Goal: Information Seeking & Learning: Learn about a topic

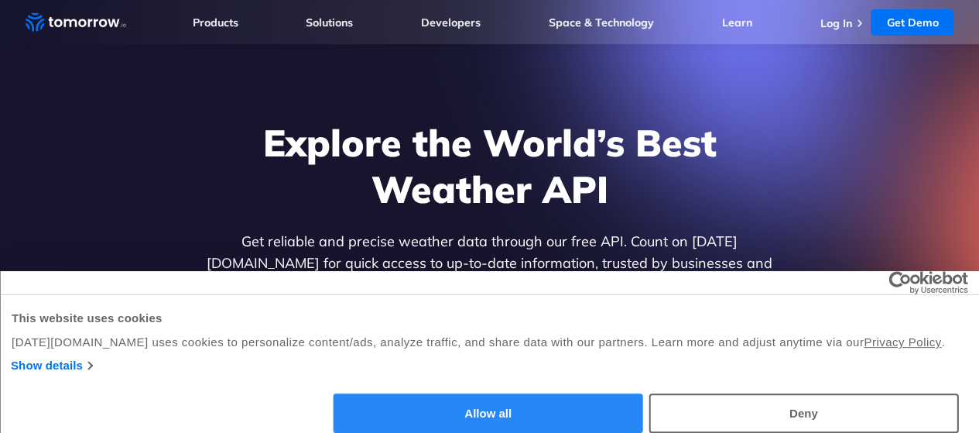
click at [643, 393] on button "Allow all" at bounding box center [489, 412] width 310 height 39
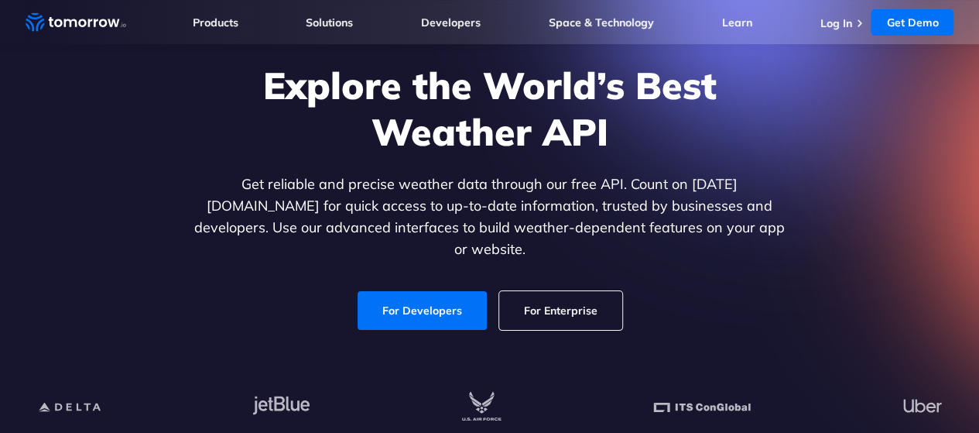
scroll to position [108, 0]
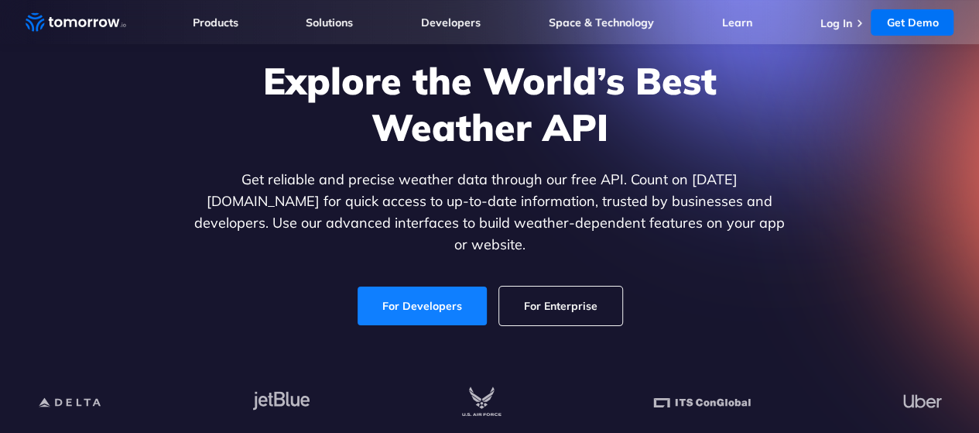
click at [424, 287] on link "For Developers" at bounding box center [422, 305] width 129 height 39
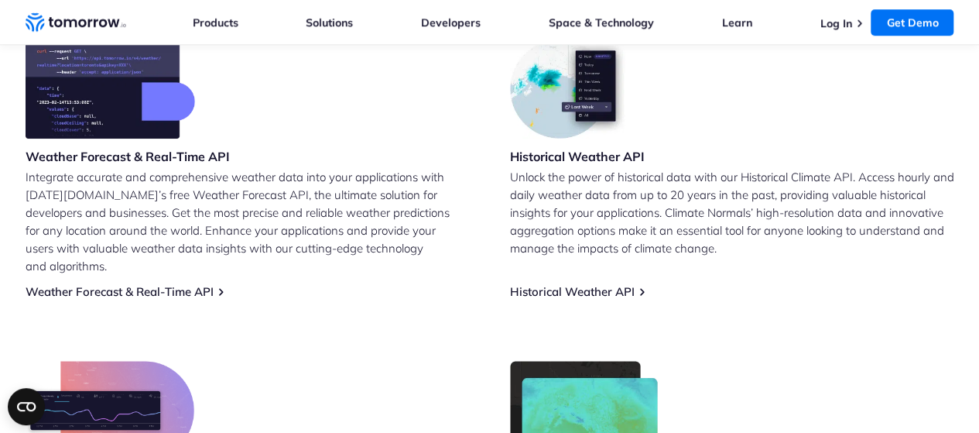
scroll to position [677, 0]
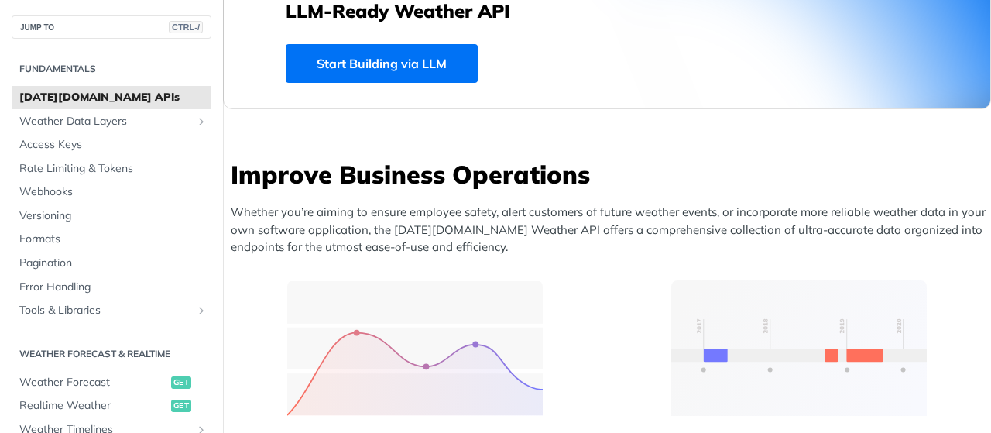
scroll to position [495, 0]
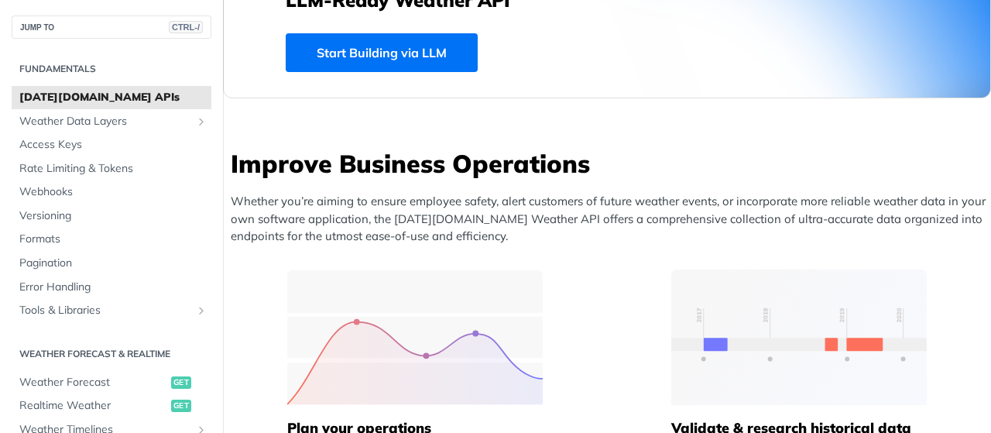
drag, startPoint x: 407, startPoint y: 228, endPoint x: 247, endPoint y: 234, distance: 160.3
click at [247, 234] on p "Whether you’re aiming to ensure employee safety, alert customers of future weat…" at bounding box center [611, 219] width 760 height 53
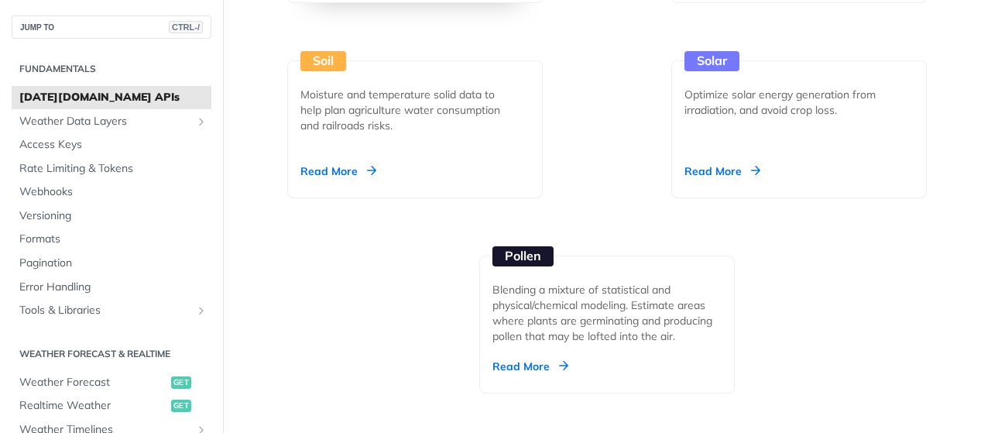
scroll to position [2301, 0]
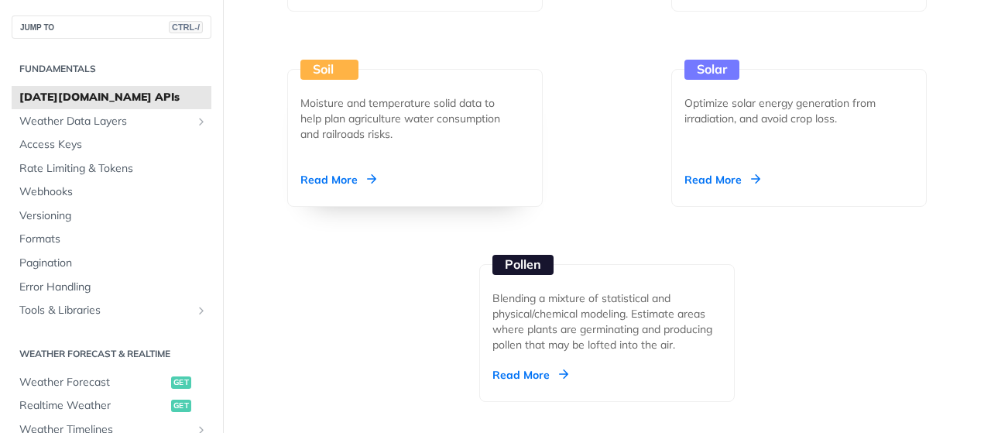
click at [353, 172] on div "Read More" at bounding box center [338, 179] width 76 height 15
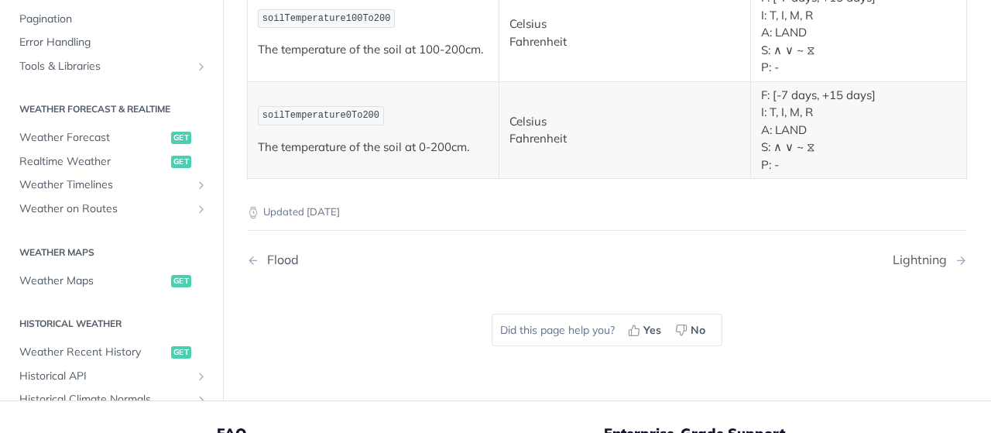
scroll to position [1115, 0]
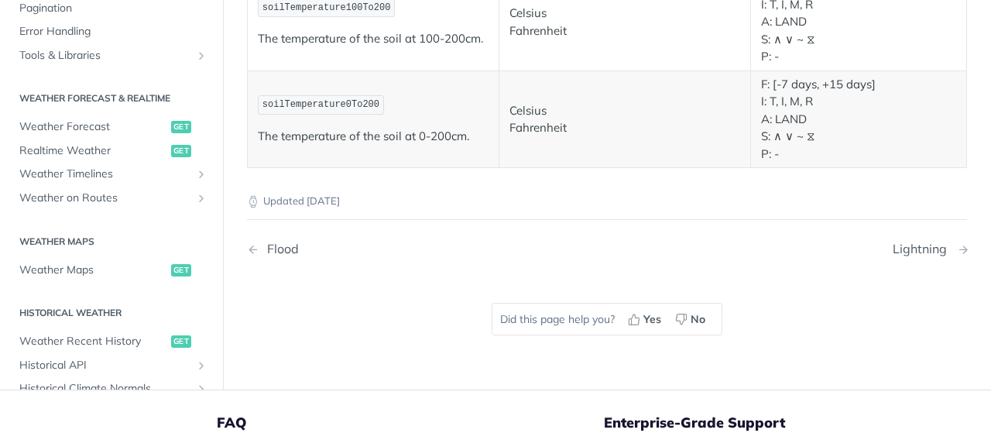
click at [893, 245] on div "Lightning" at bounding box center [923, 249] width 62 height 15
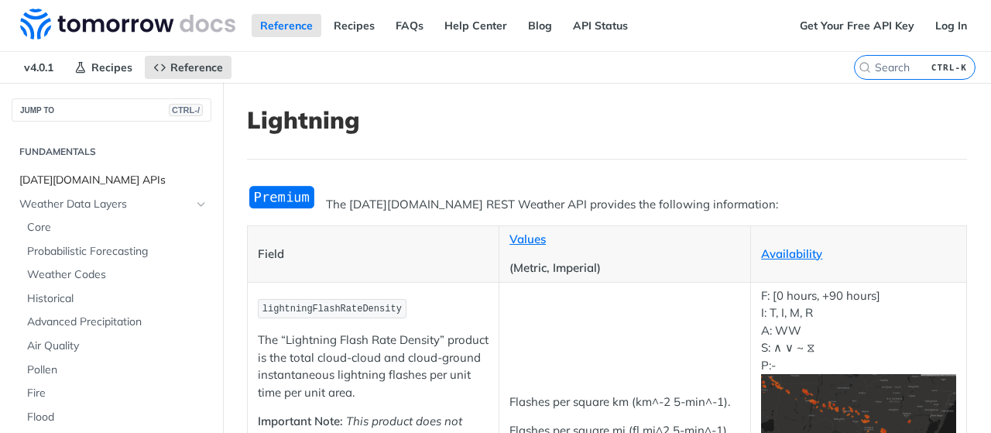
click at [60, 182] on span "[DATE][DOMAIN_NAME] APIs" at bounding box center [113, 180] width 188 height 15
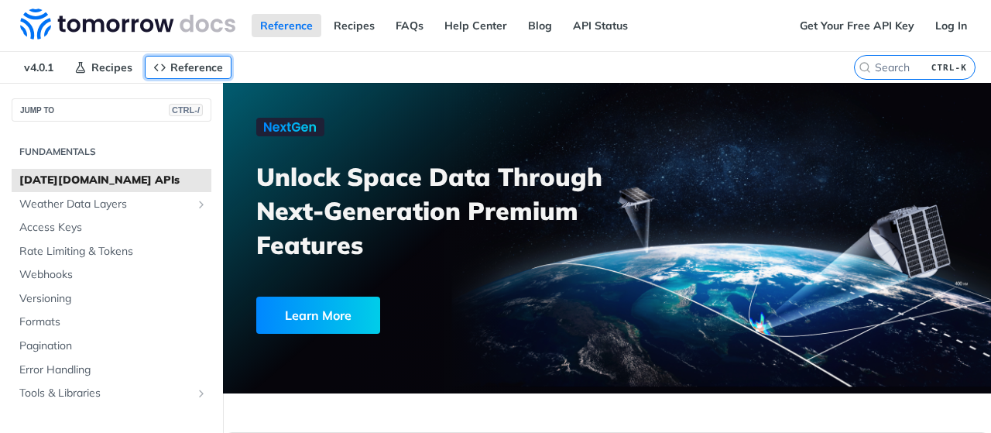
click at [159, 62] on icon "Primary navigation" at bounding box center [159, 67] width 12 height 12
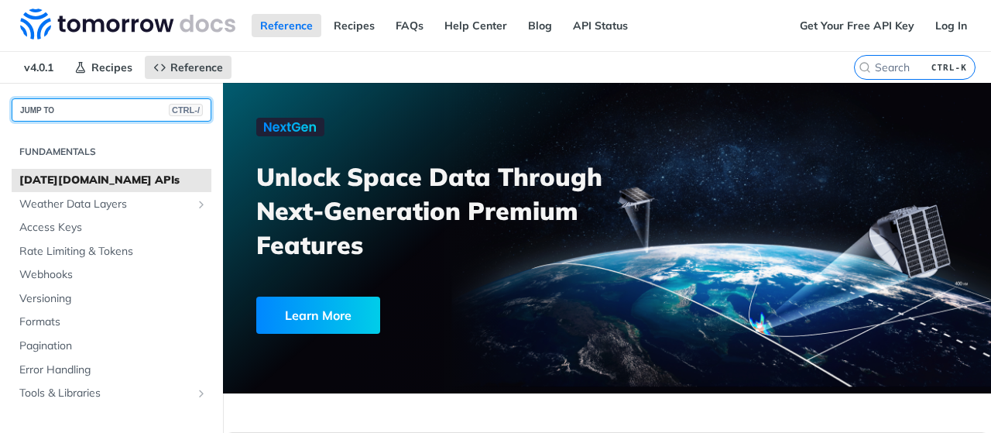
click at [181, 109] on span "CTRL-/" at bounding box center [186, 110] width 34 height 12
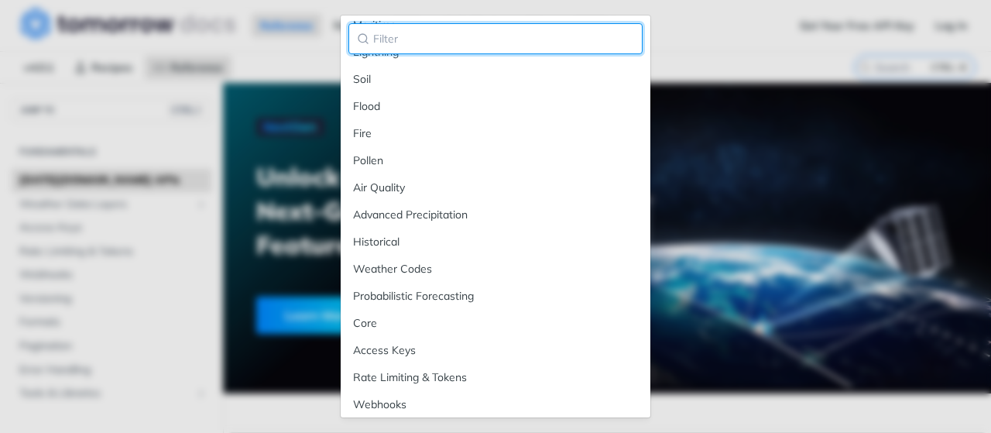
scroll to position [206, 0]
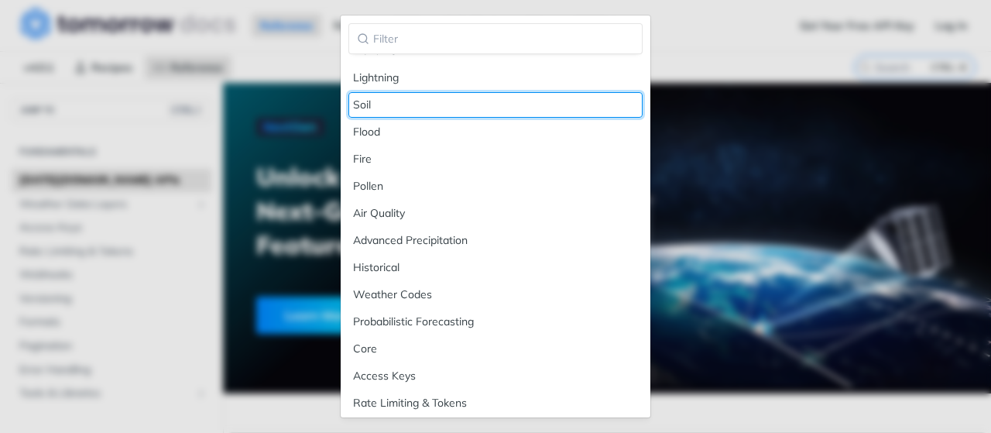
click at [376, 97] on div "Soil" at bounding box center [495, 105] width 285 height 16
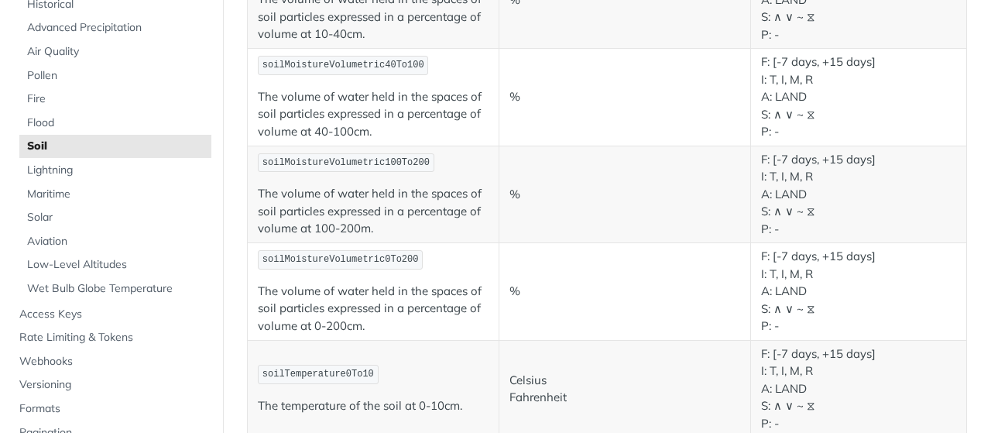
scroll to position [431, 0]
